Goal: Transaction & Acquisition: Purchase product/service

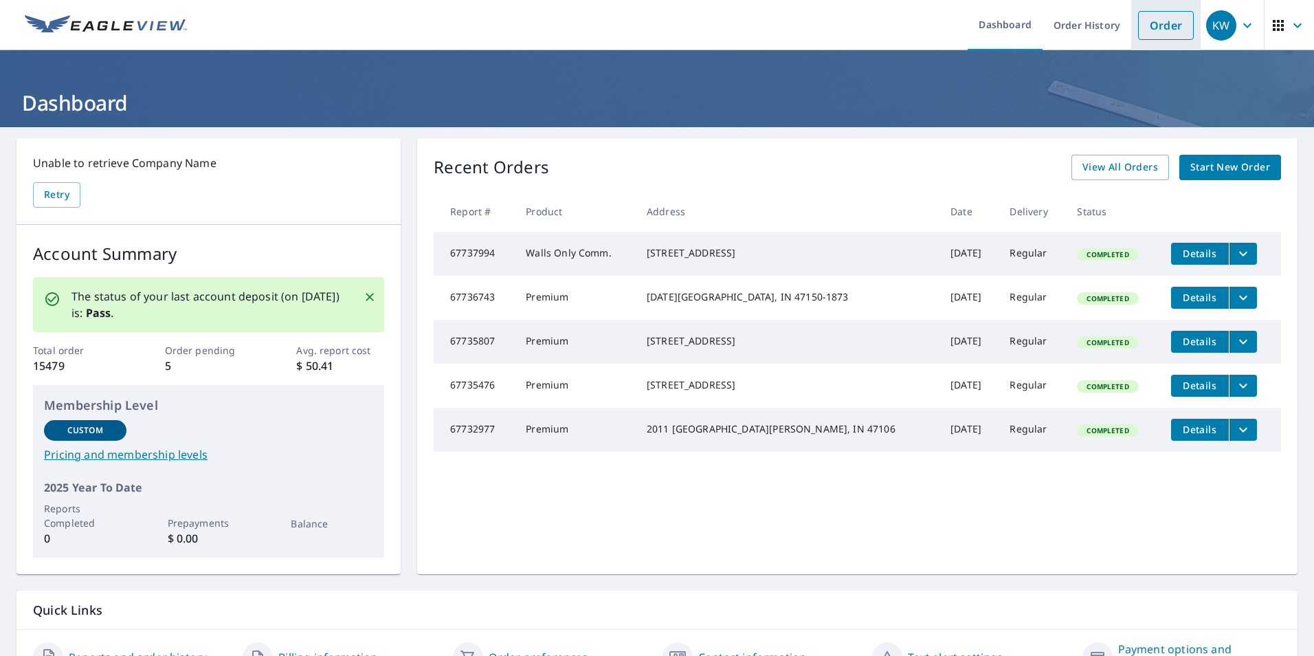
click at [1151, 30] on link "Order" at bounding box center [1166, 25] width 56 height 29
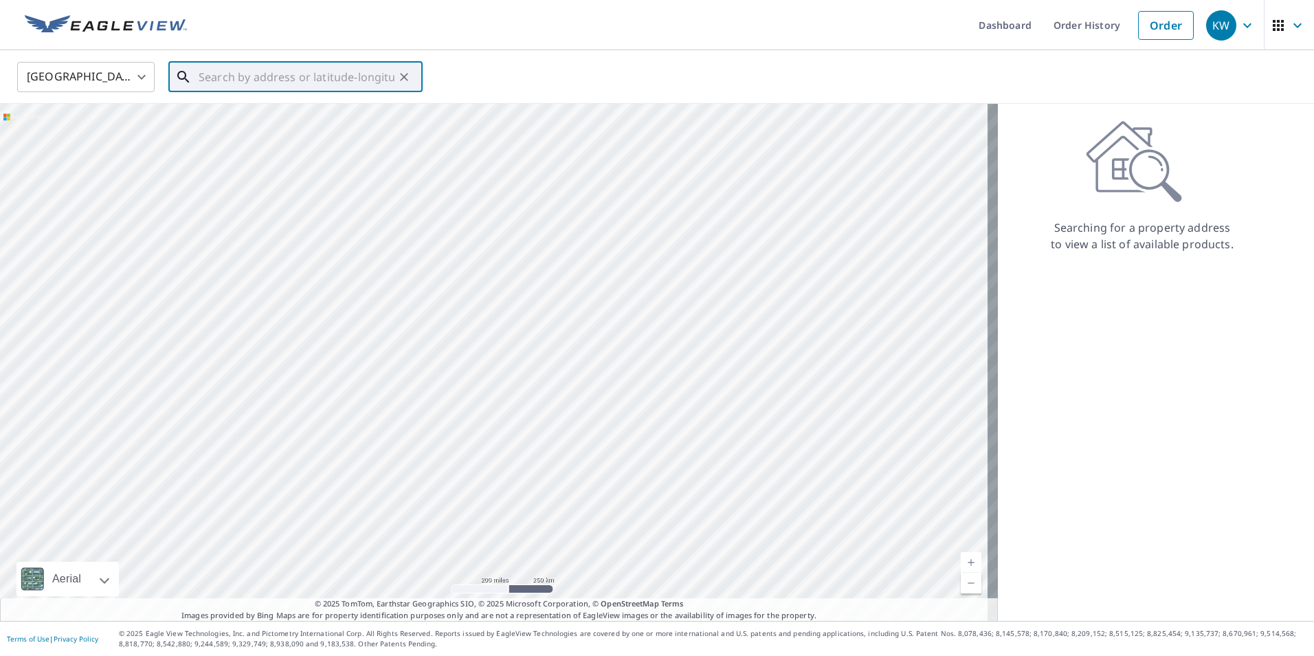
click at [269, 87] on input "text" at bounding box center [297, 77] width 196 height 38
click at [270, 126] on p "Carmi, IL 62821" at bounding box center [304, 132] width 216 height 14
type input "[STREET_ADDRESS]"
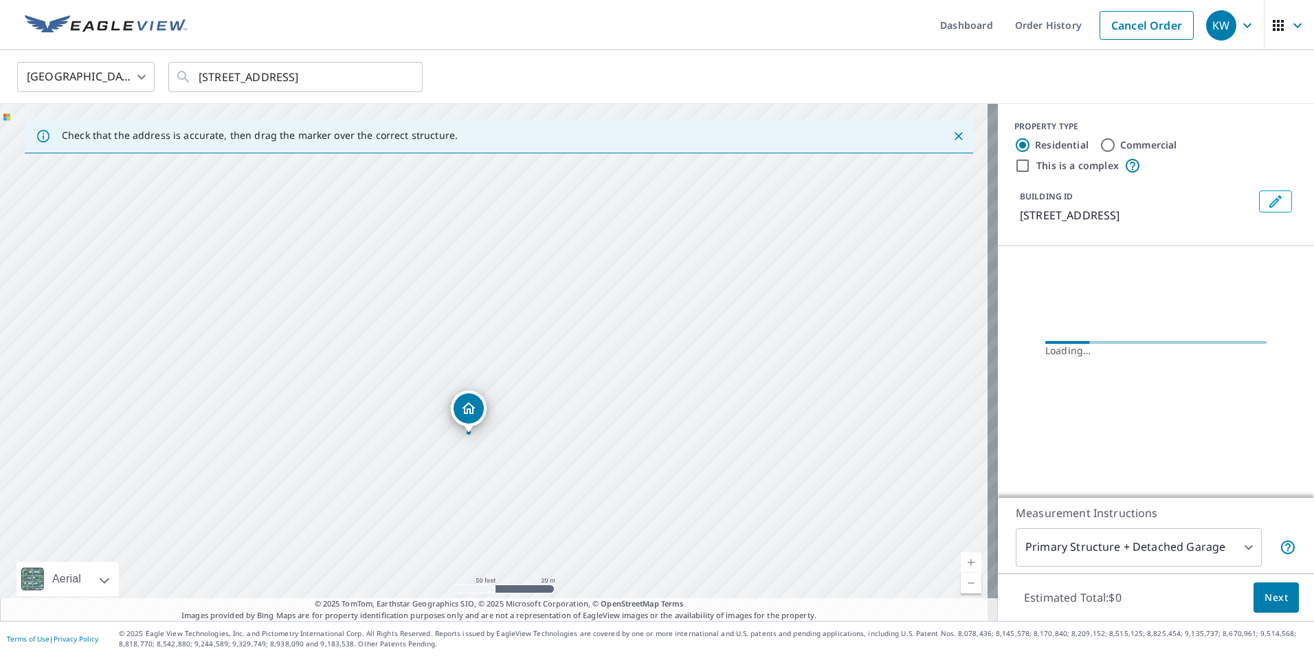
drag, startPoint x: 531, startPoint y: 473, endPoint x: 552, endPoint y: 373, distance: 102.6
click at [552, 373] on div "[STREET_ADDRESS]" at bounding box center [499, 362] width 998 height 517
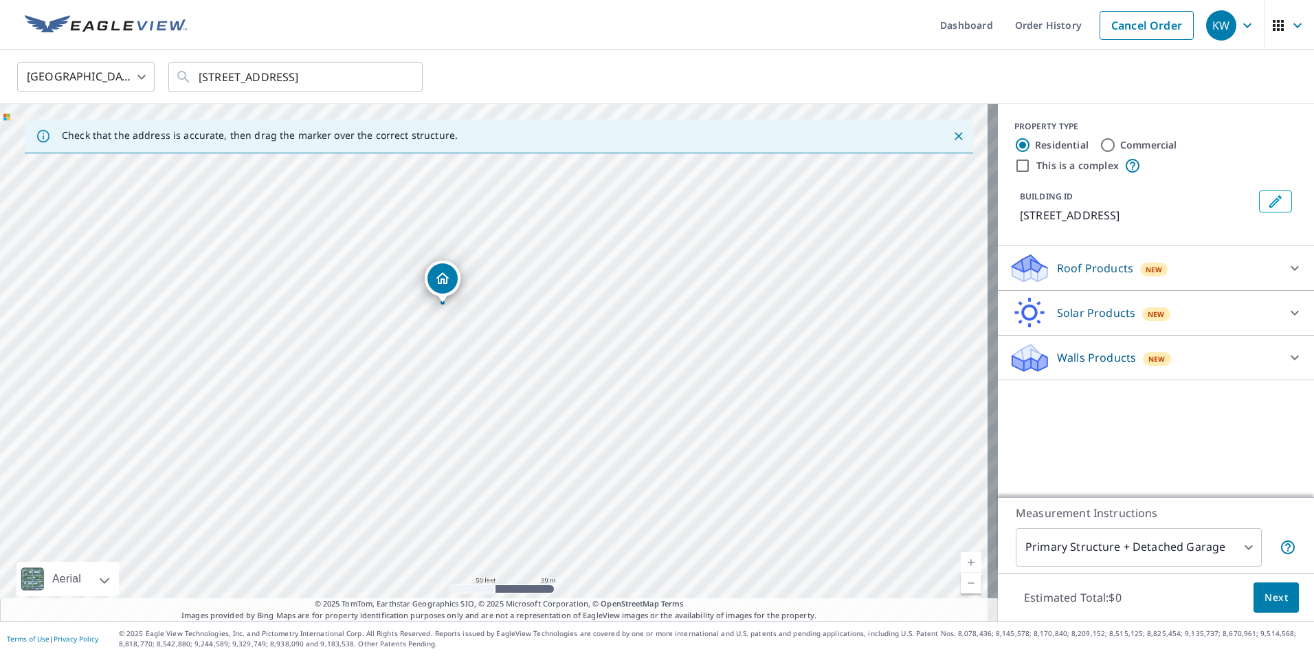
drag, startPoint x: 462, startPoint y: 342, endPoint x: 462, endPoint y: 352, distance: 9.6
click at [462, 352] on div "[STREET_ADDRESS]" at bounding box center [499, 362] width 998 height 517
click at [1087, 254] on div "Roof Products New" at bounding box center [1143, 268] width 269 height 32
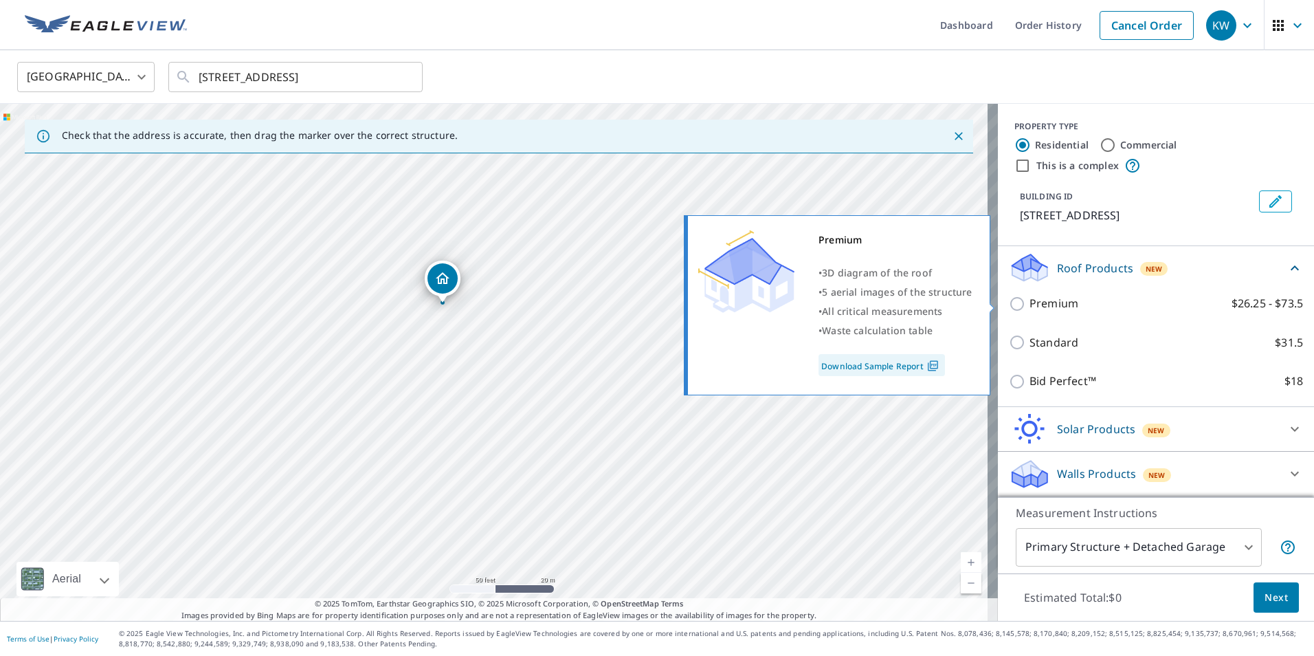
click at [1045, 301] on p "Premium" at bounding box center [1053, 303] width 49 height 17
click at [1029, 301] on input "Premium $26.25 - $73.5" at bounding box center [1019, 303] width 21 height 16
checkbox input "true"
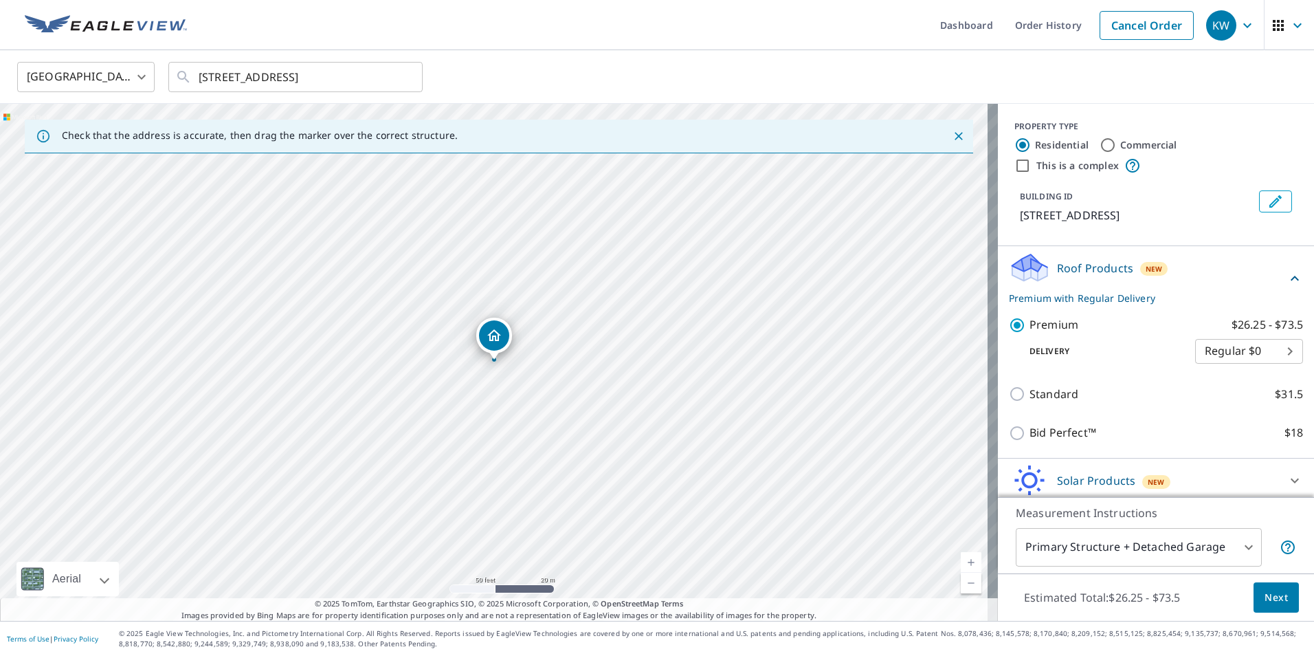
click at [1264, 593] on span "Next" at bounding box center [1275, 597] width 23 height 17
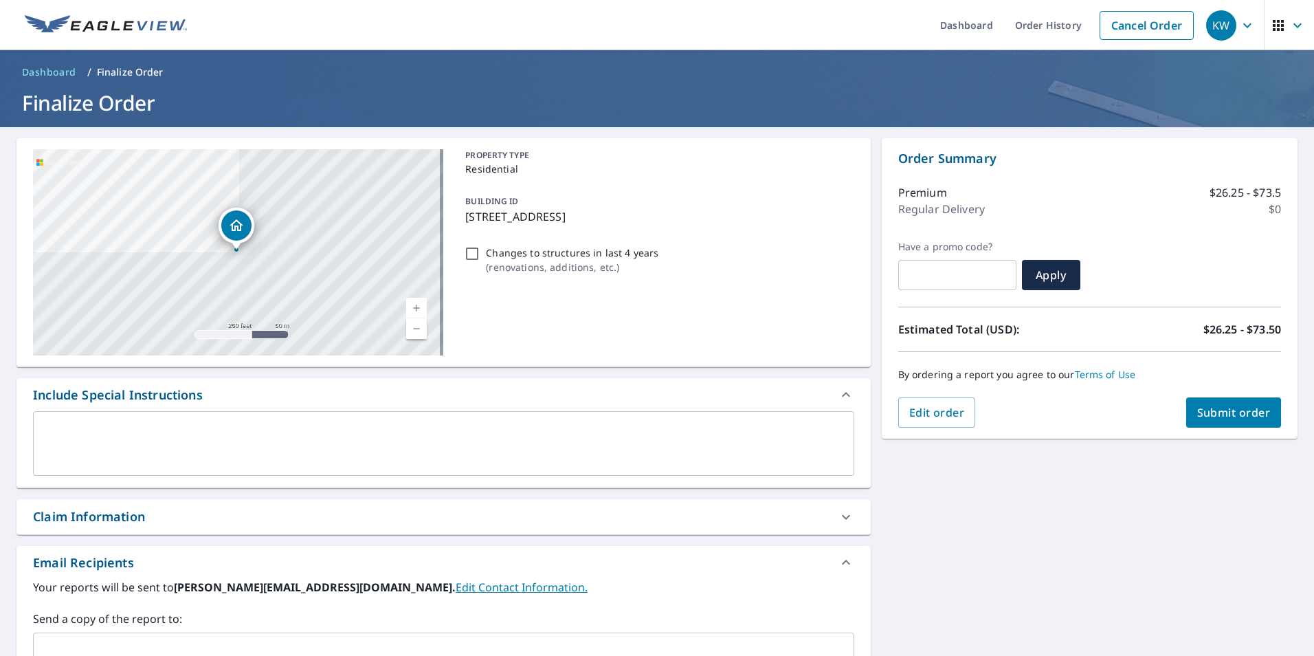
scroll to position [206, 0]
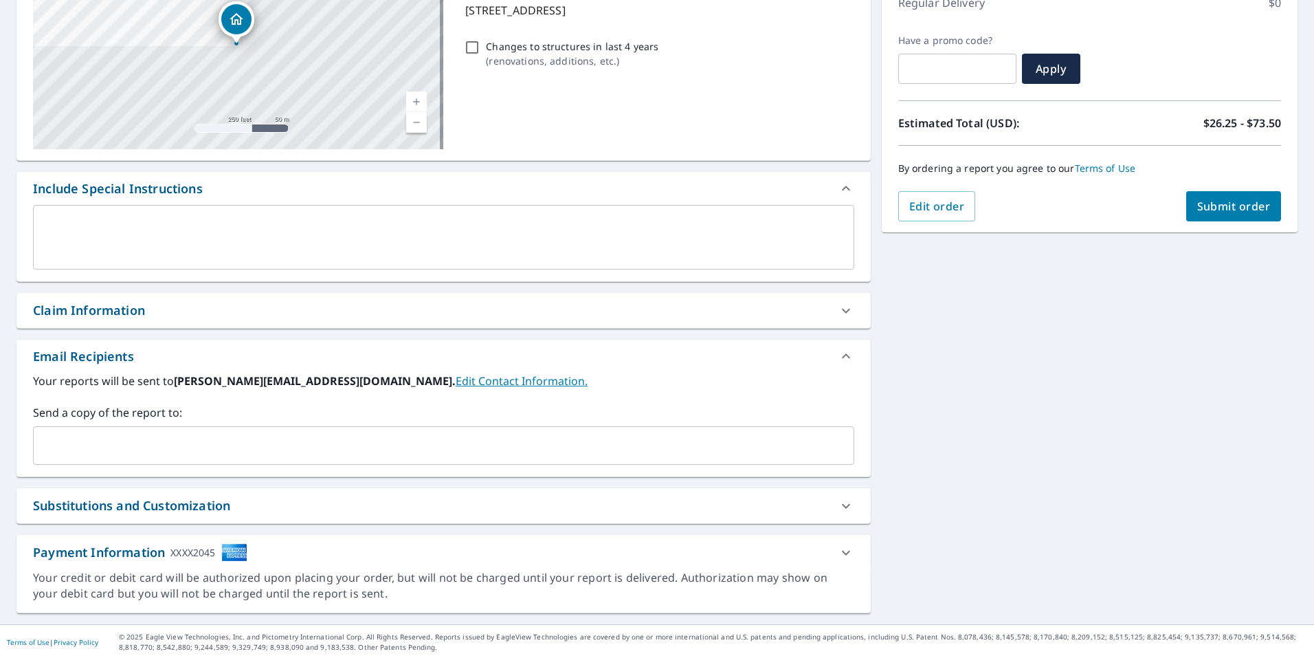
click at [133, 313] on div "Claim Information" at bounding box center [89, 310] width 112 height 19
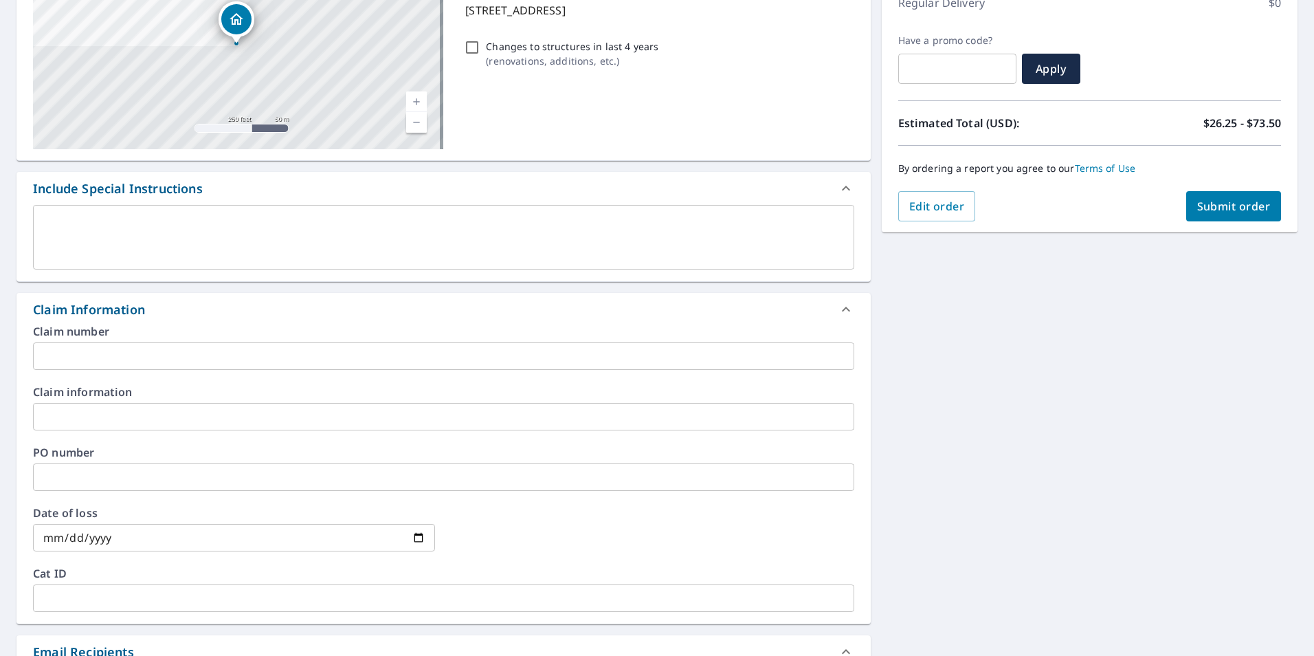
click at [126, 356] on input "text" at bounding box center [443, 355] width 821 height 27
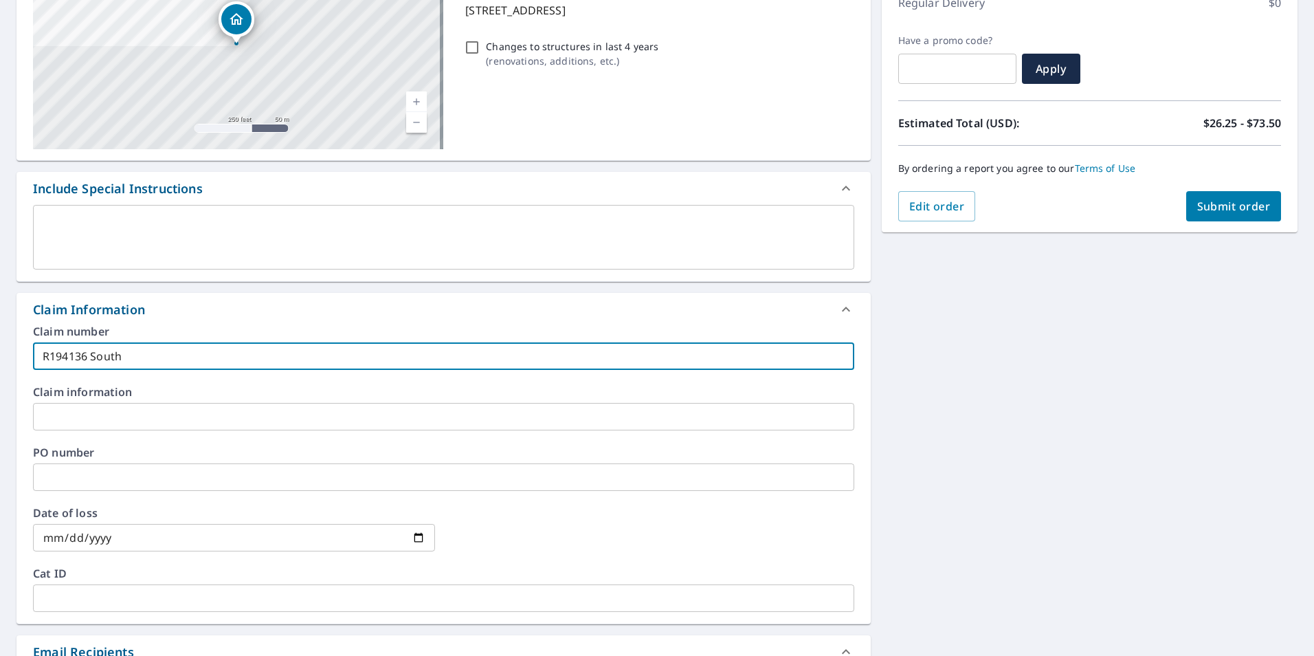
scroll to position [344, 0]
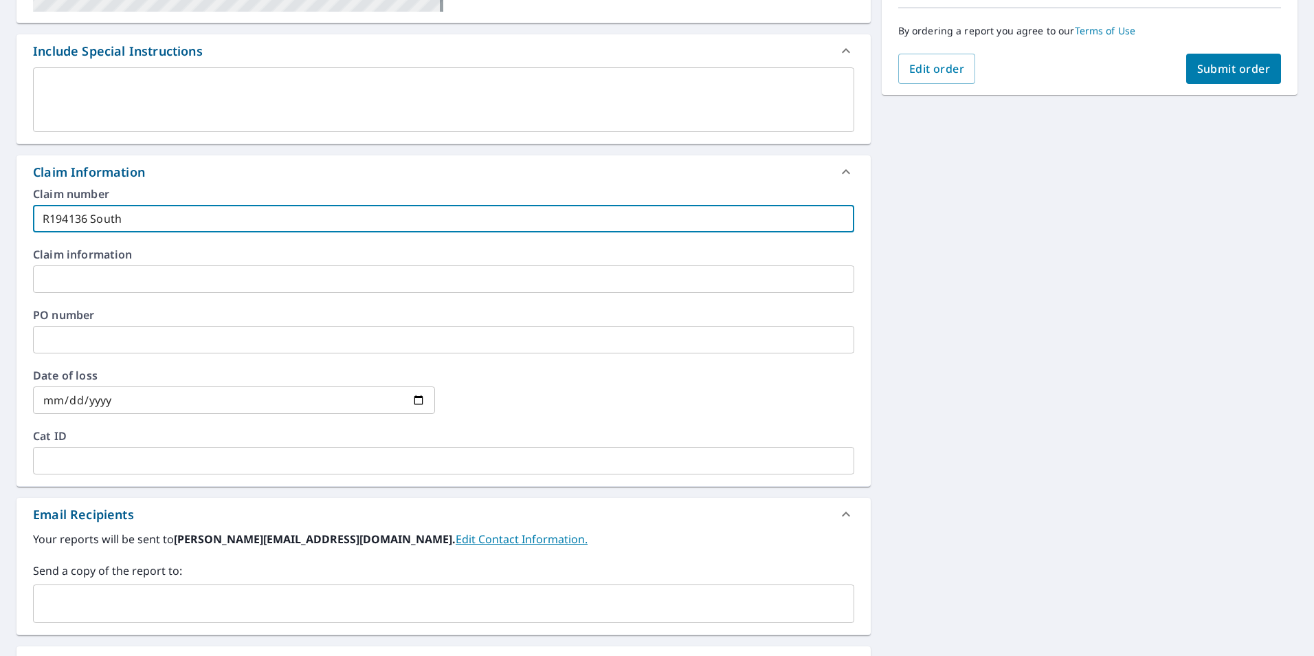
click at [178, 590] on div "​" at bounding box center [443, 603] width 821 height 38
type input "R194136 South"
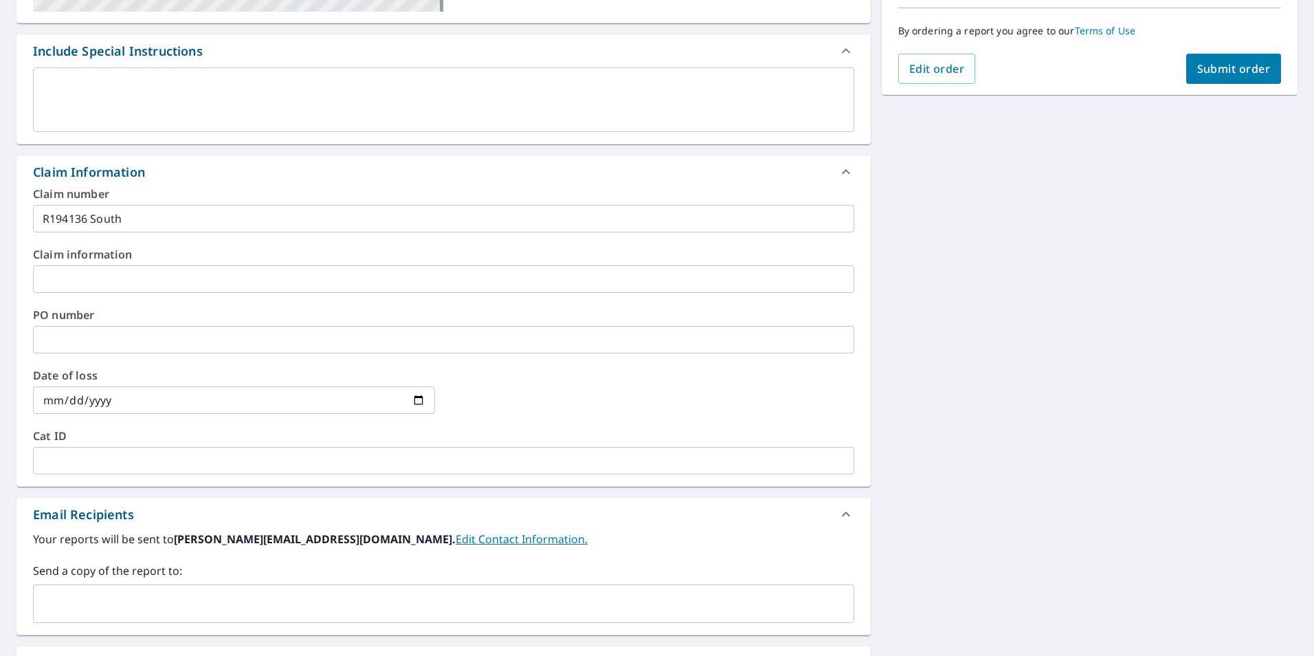
click at [196, 588] on div "​" at bounding box center [443, 603] width 821 height 38
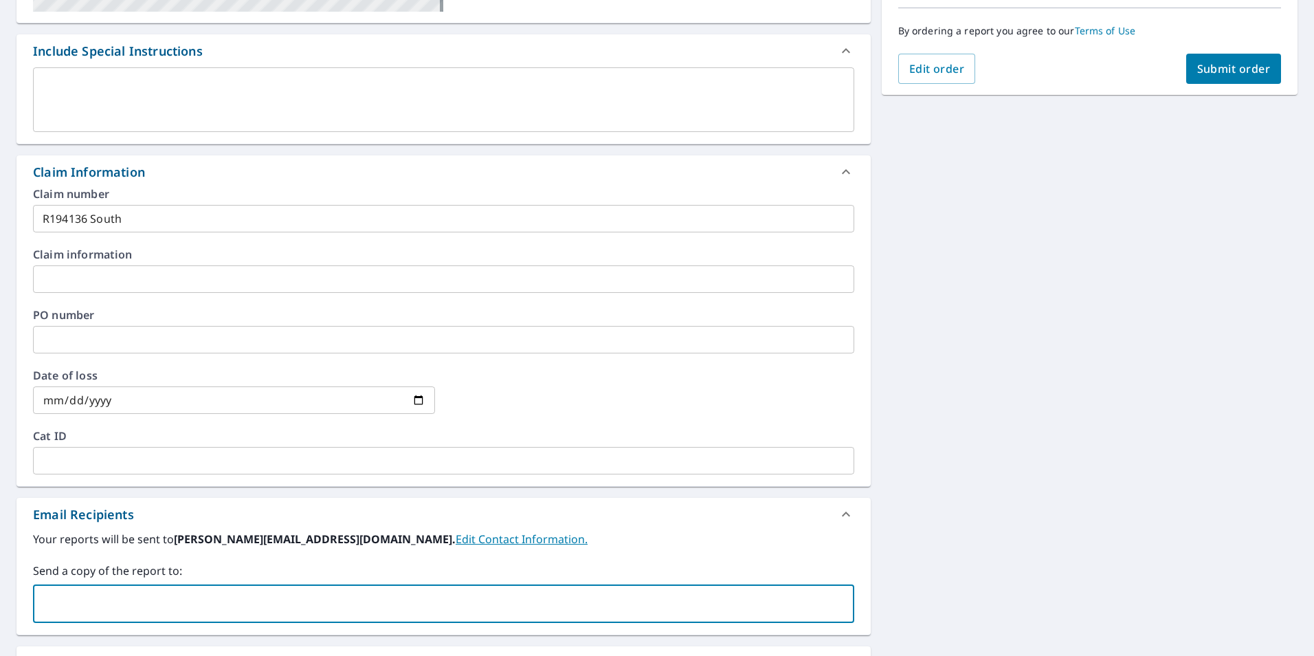
paste input "[EMAIL_ADDRESS][PERSON_NAME][DOMAIN_NAME]"
type input "[EMAIL_ADDRESS][PERSON_NAME][DOMAIN_NAME]"
click at [565, 407] on div at bounding box center [652, 400] width 402 height 60
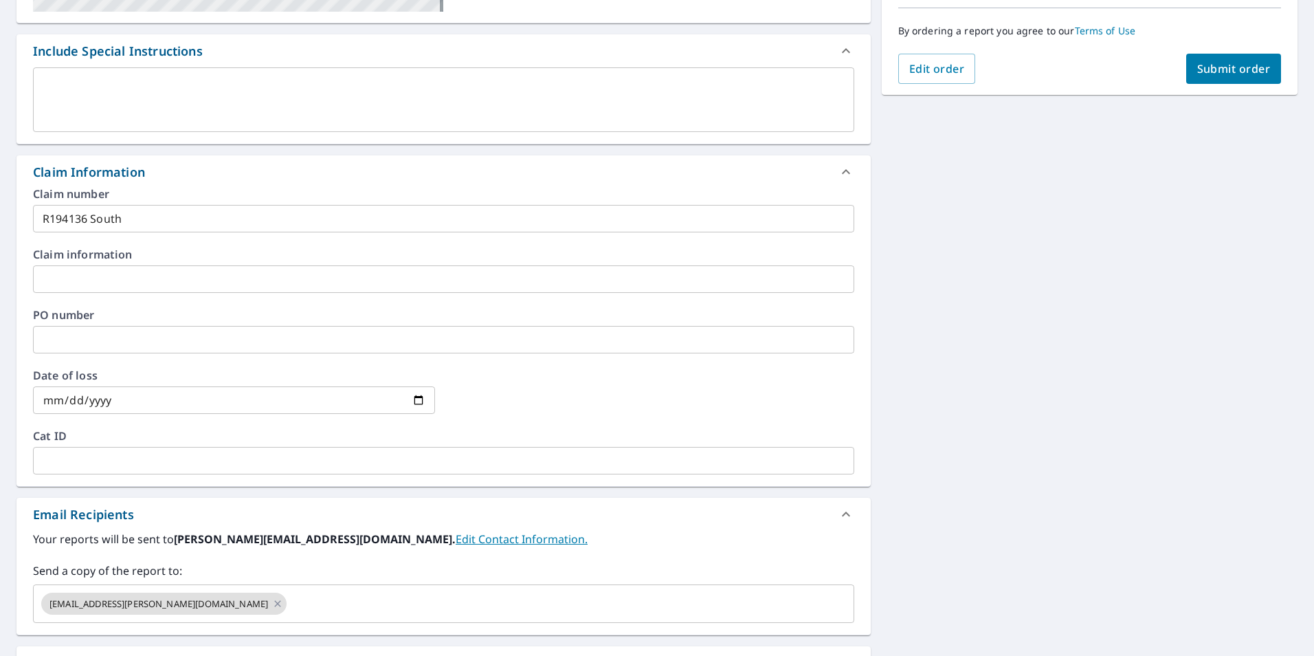
scroll to position [0, 0]
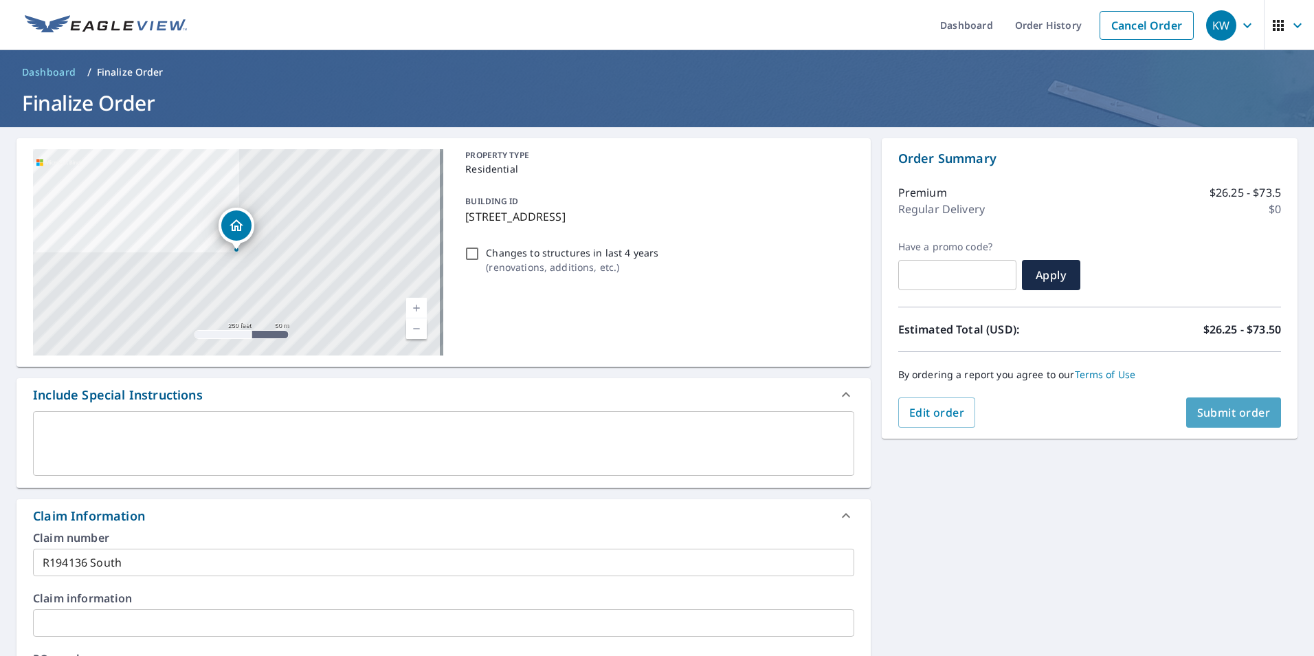
click at [1223, 418] on span "Submit order" at bounding box center [1234, 412] width 74 height 15
